Goal: Task Accomplishment & Management: Use online tool/utility

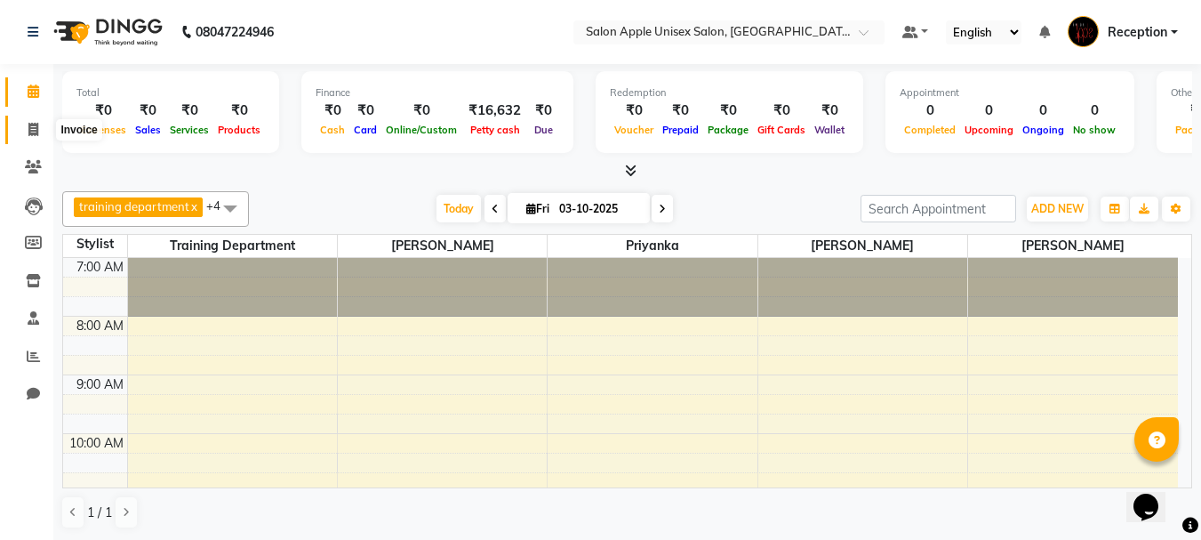
click at [29, 131] on icon at bounding box center [33, 129] width 10 height 13
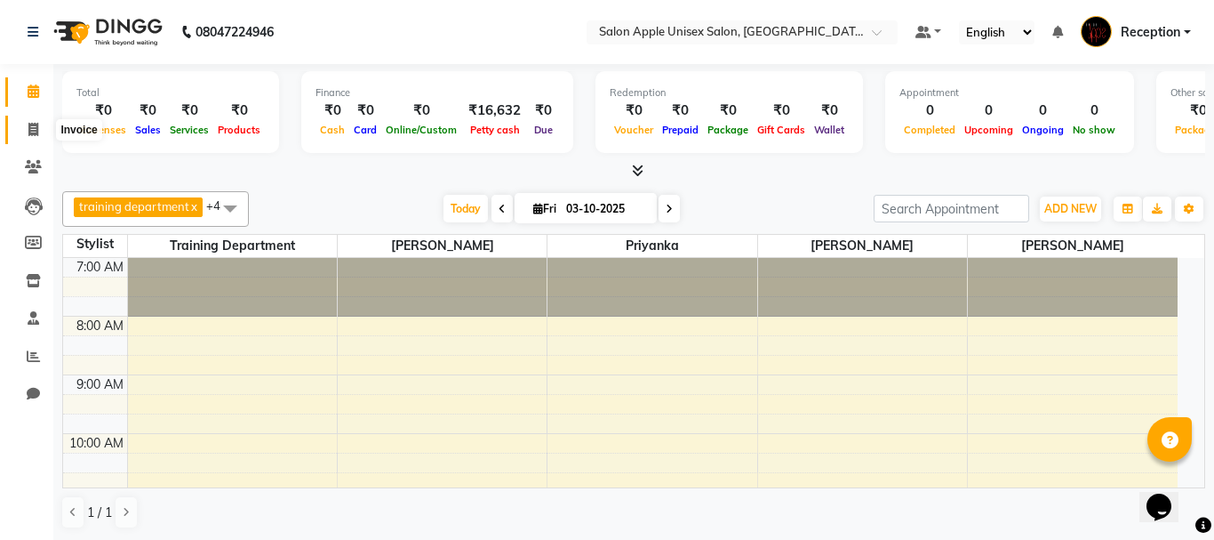
select select "92"
select select "service"
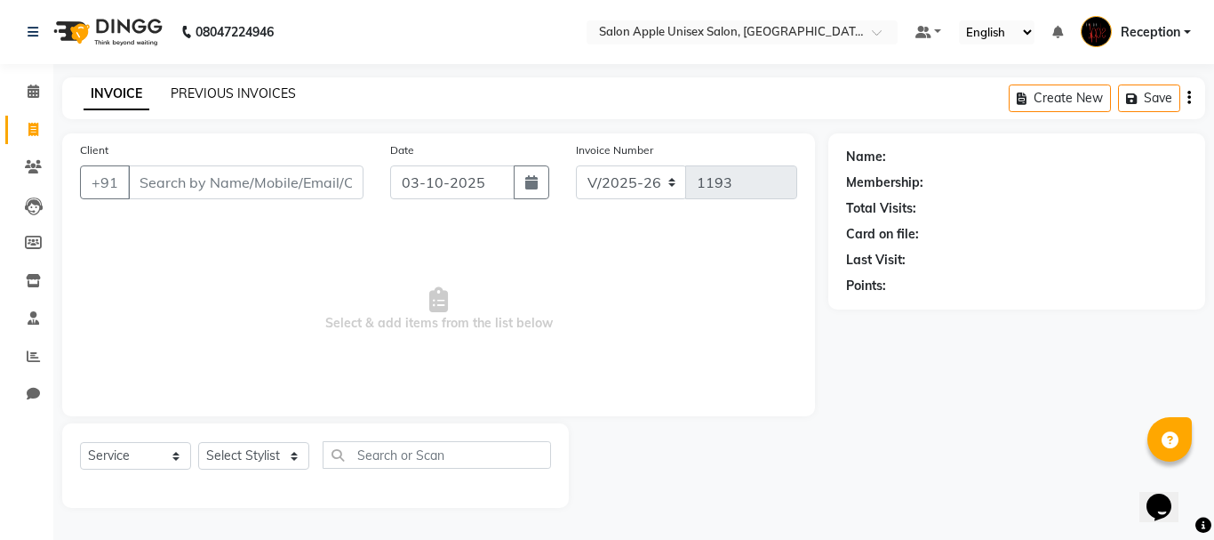
click at [213, 91] on link "PREVIOUS INVOICES" at bounding box center [233, 93] width 125 height 16
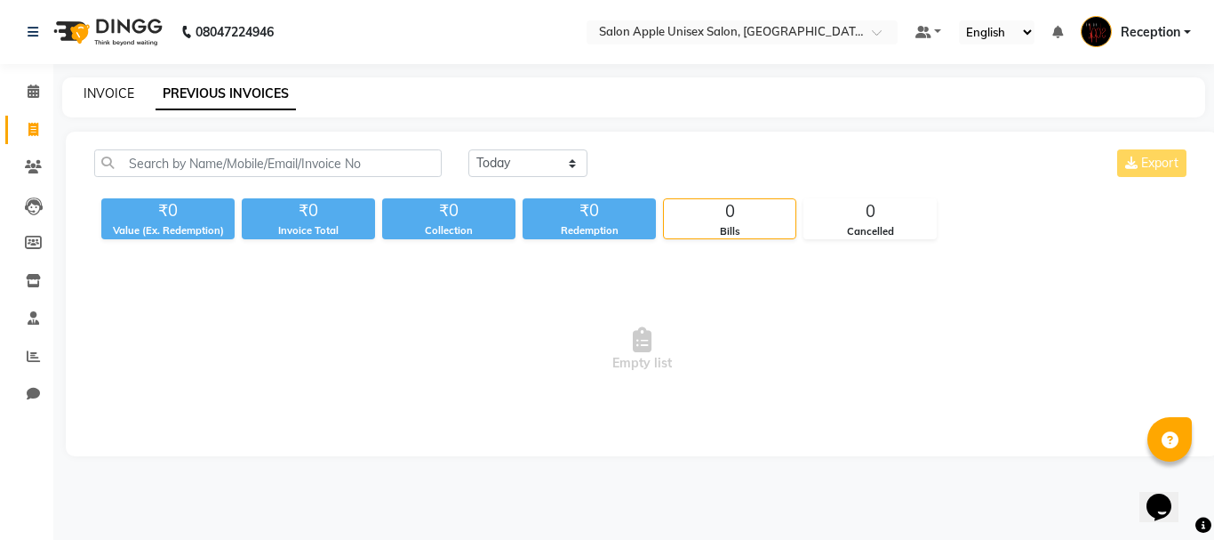
click at [107, 89] on link "INVOICE" at bounding box center [109, 93] width 51 height 16
select select "92"
select select "service"
